Goal: Information Seeking & Learning: Learn about a topic

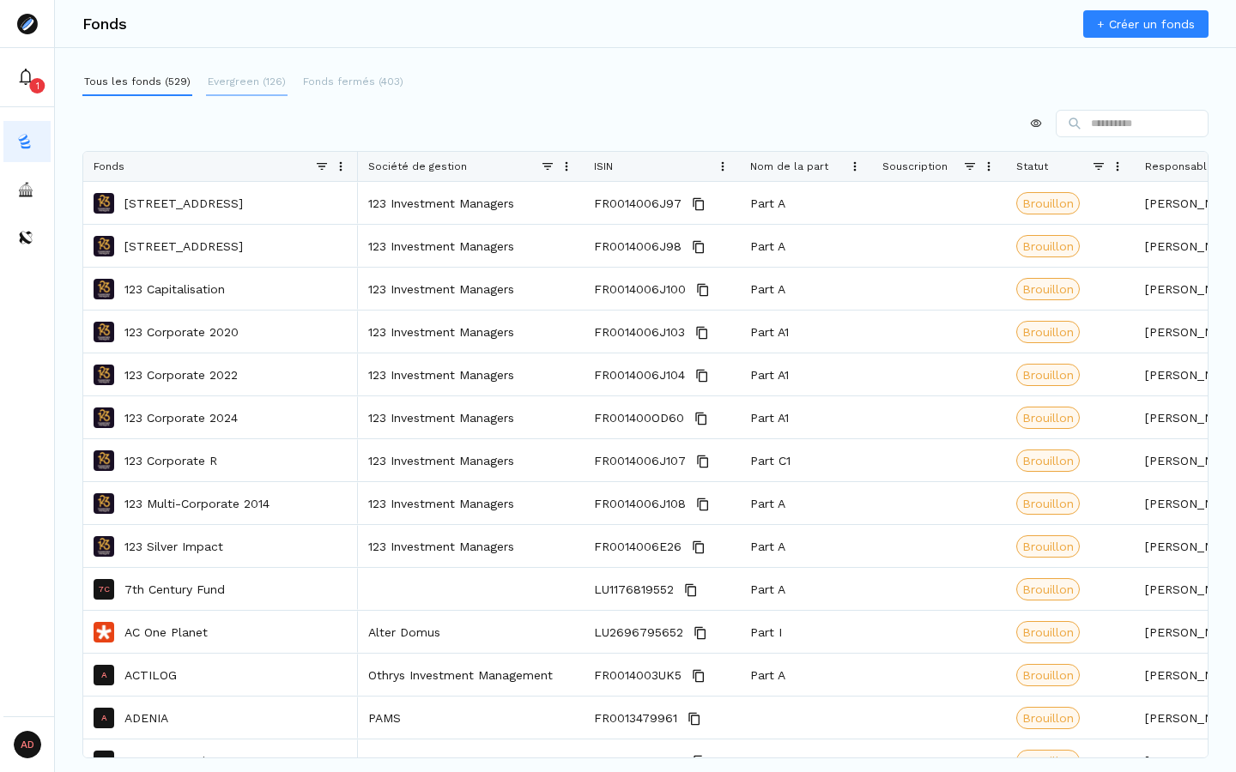
click at [238, 83] on p "Evergreen (126)" at bounding box center [247, 81] width 78 height 15
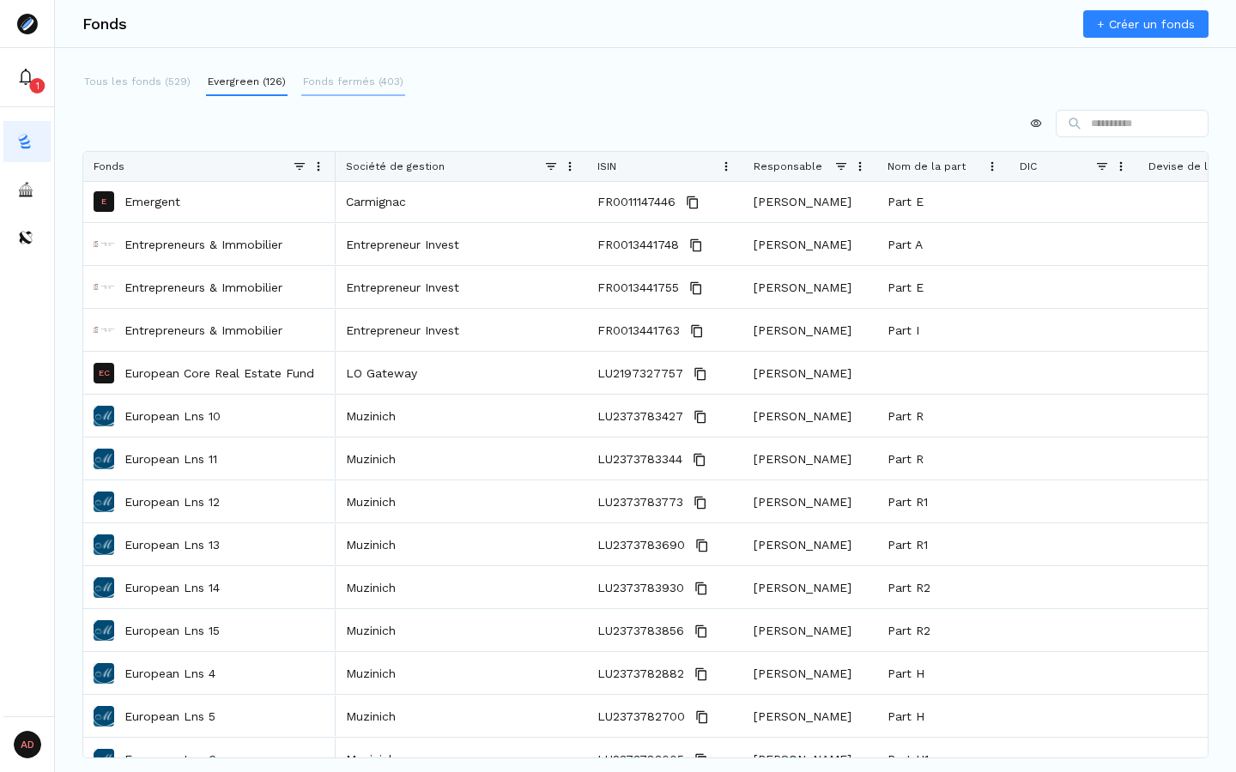
click at [347, 87] on p "Fonds fermés (403)" at bounding box center [353, 81] width 100 height 15
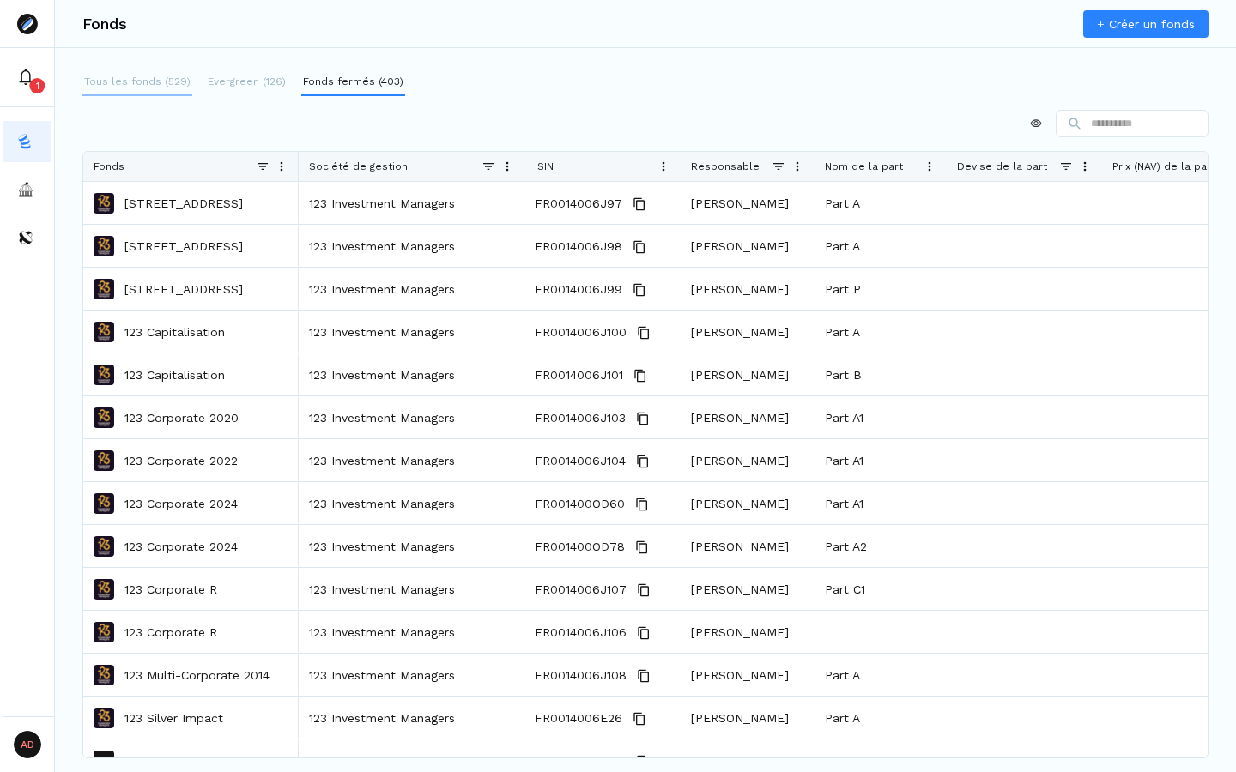
click at [128, 83] on p "Tous les fonds (529)" at bounding box center [137, 81] width 106 height 15
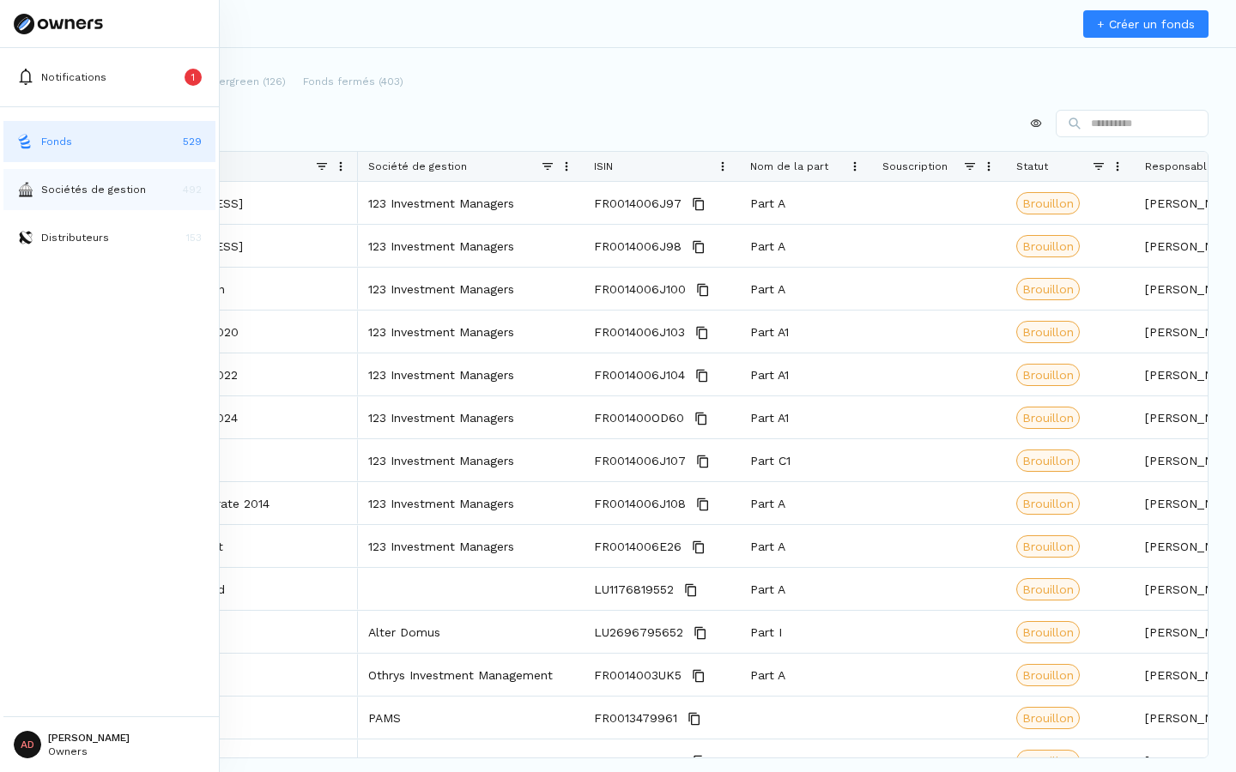
click at [47, 197] on button "Sociétés de gestion 492" at bounding box center [109, 189] width 212 height 41
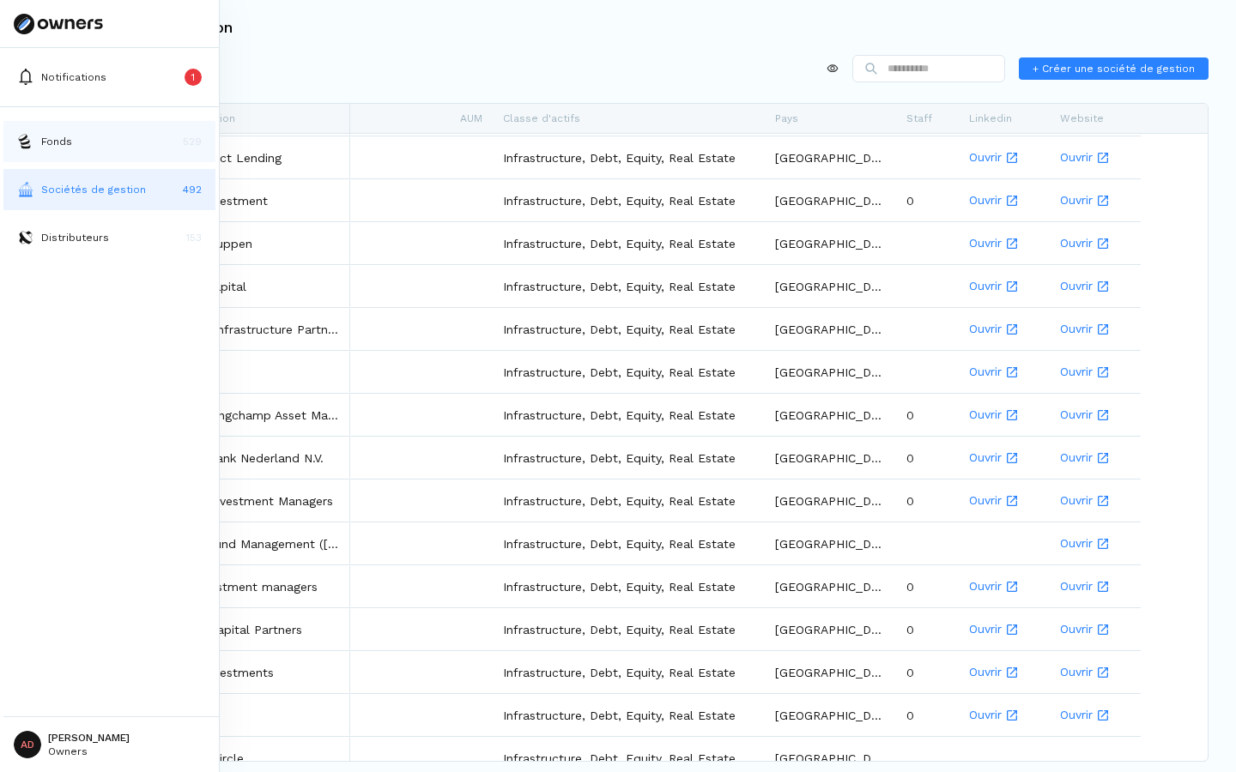
click at [50, 128] on button "Fonds 529" at bounding box center [109, 141] width 212 height 41
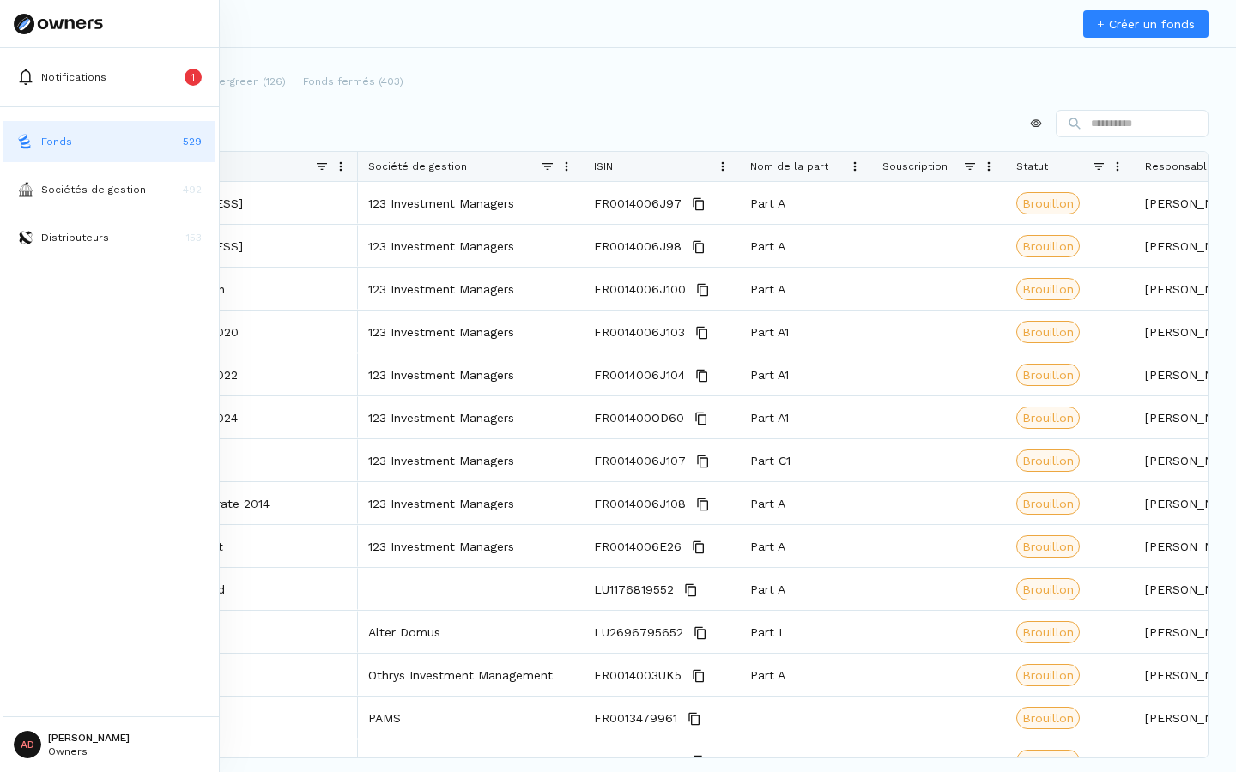
click at [55, 735] on html "Notifications 1 Fonds 529 Sociétés de gestion 492 Distributeurs [DATE] [PERSON_…" at bounding box center [618, 386] width 1236 height 772
click at [75, 691] on p "Déconnexion" at bounding box center [86, 695] width 74 height 18
